Goal: Browse casually

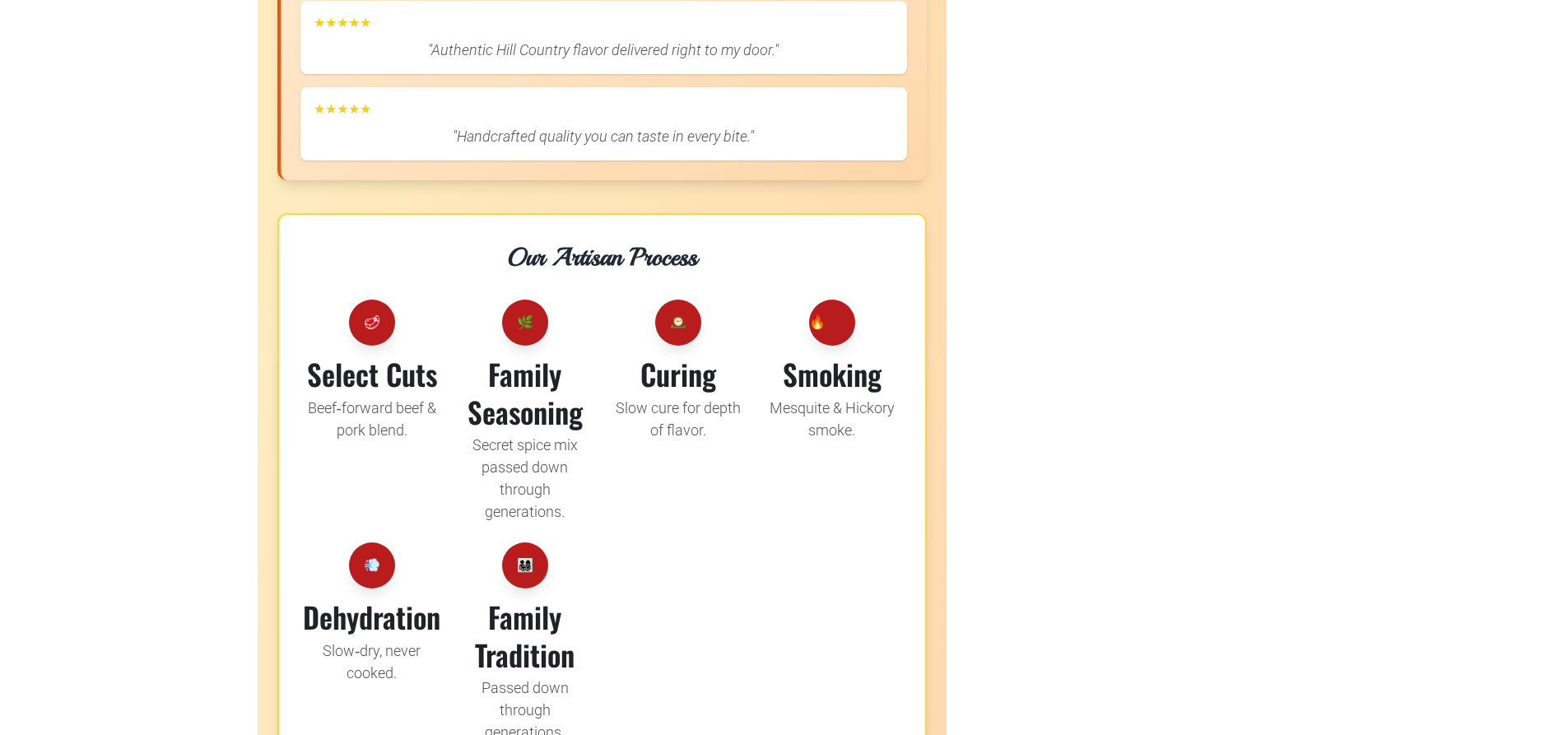
scroll to position [2635, 0]
